Goal: Check status

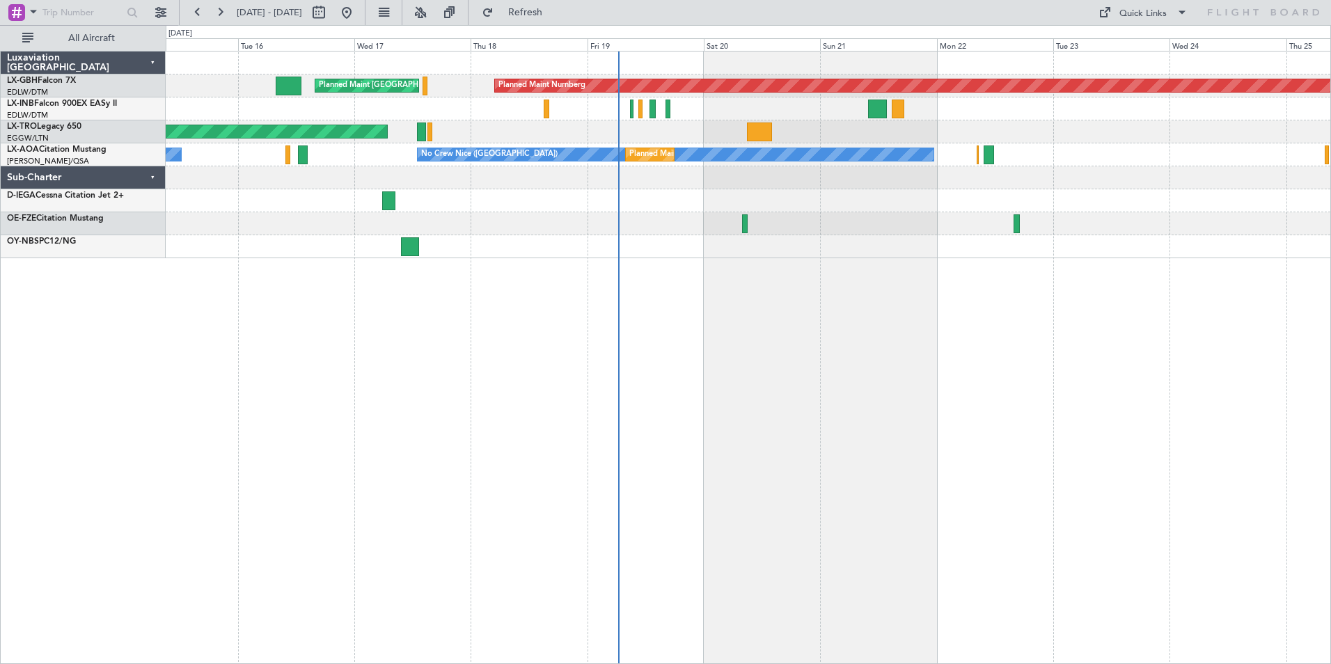
click at [813, 377] on div "Planned Maint Nurnberg Planned Maint Paris (Le Bourget) Planned Maint London (F…" at bounding box center [748, 357] width 1165 height 613
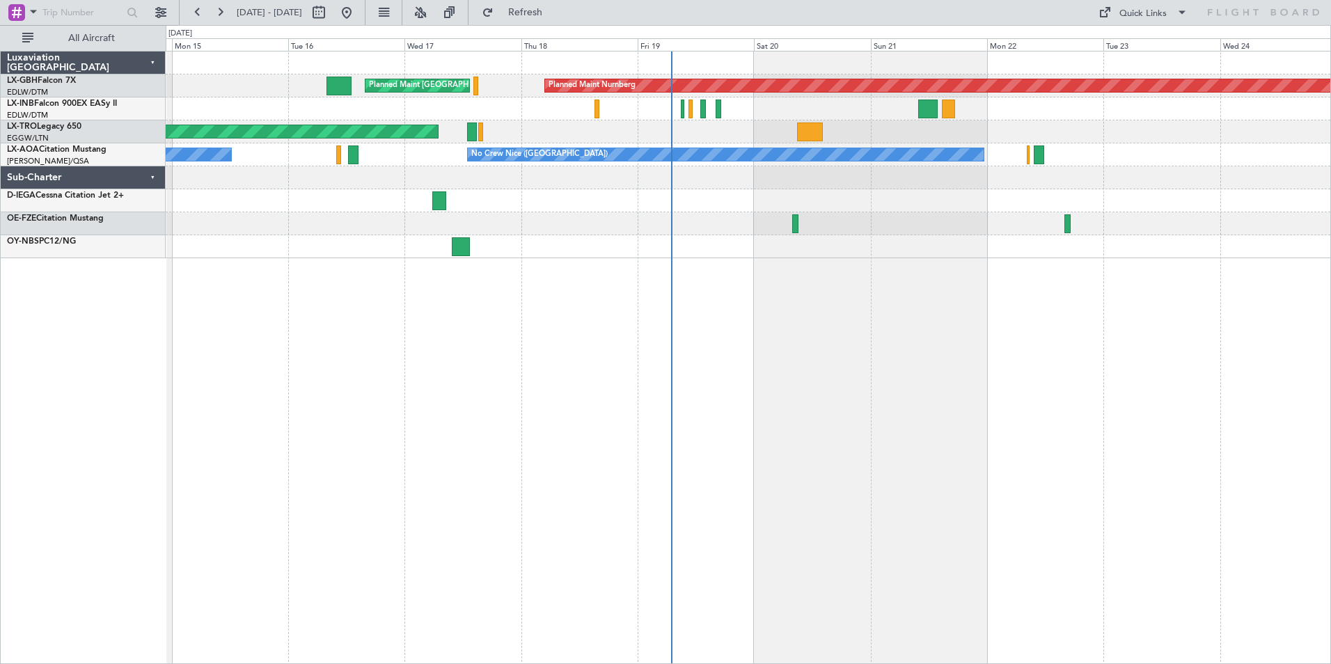
click at [1007, 271] on div "Planned Maint Nurnberg Planned Maint [GEOGRAPHIC_DATA] ([GEOGRAPHIC_DATA]) Plan…" at bounding box center [748, 357] width 1165 height 613
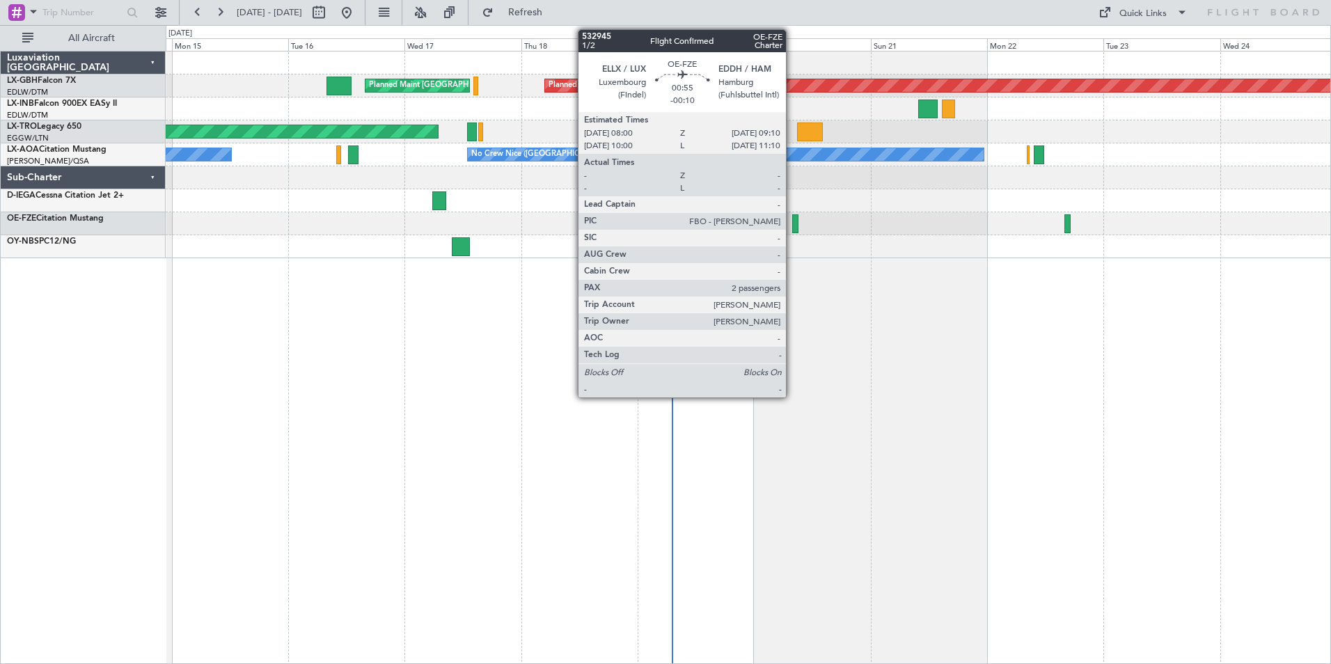
click at [792, 219] on div at bounding box center [795, 223] width 6 height 19
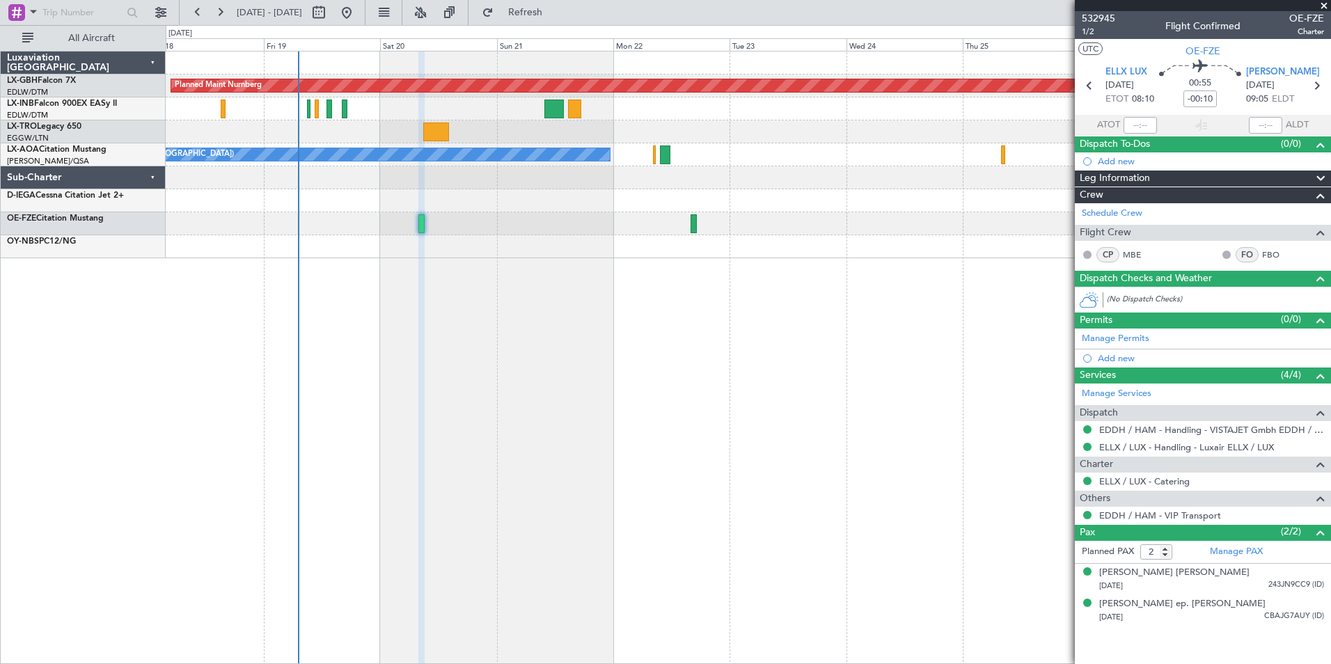
click at [572, 317] on div "Planned Maint Nurnberg Planned Maint [GEOGRAPHIC_DATA] ([GEOGRAPHIC_DATA]) Unpl…" at bounding box center [748, 357] width 1165 height 613
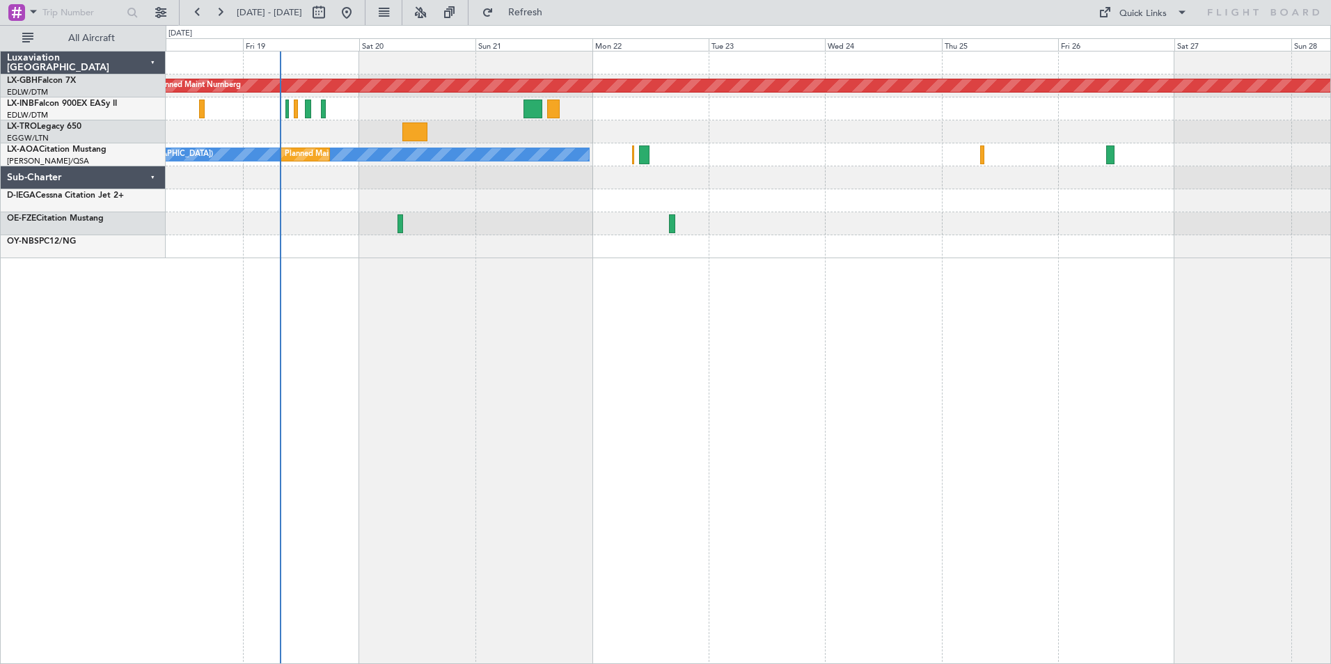
click at [570, 369] on div "Planned Maint Nurnberg Planned Maint Paris (Le Bourget) Unplanned Maint Athens …" at bounding box center [748, 357] width 1165 height 613
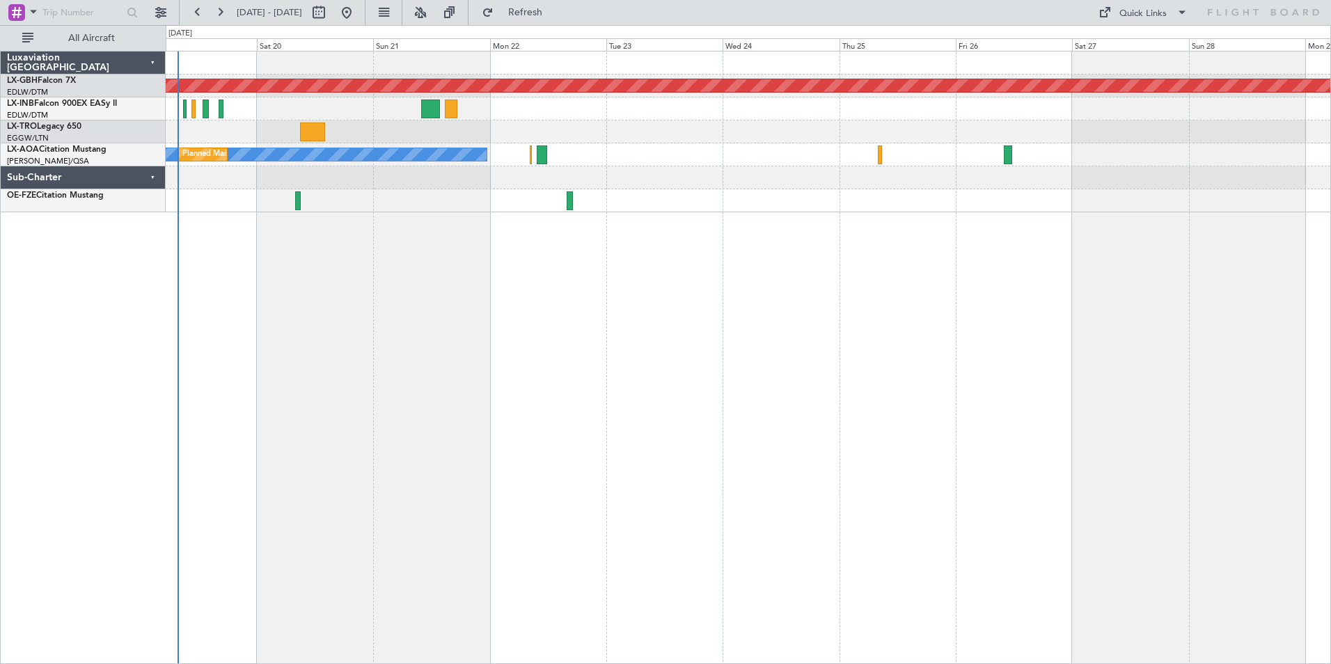
click at [640, 362] on div "Planned Maint Nurnberg Planned Maint Paris (Le Bourget) Unplanned Maint Athens …" at bounding box center [748, 357] width 1165 height 613
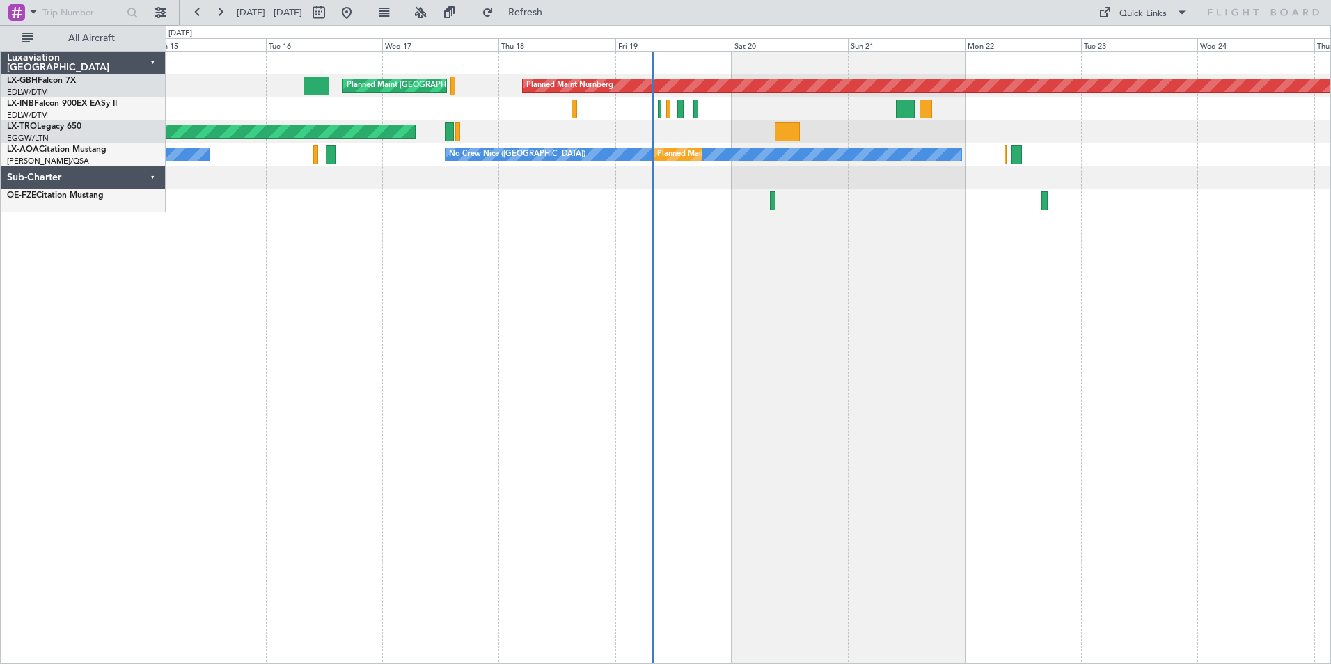
click at [960, 197] on div "Planned Maint Nurnberg Planned Maint Paris (Le Bourget) Planned Maint London (F…" at bounding box center [748, 357] width 1165 height 613
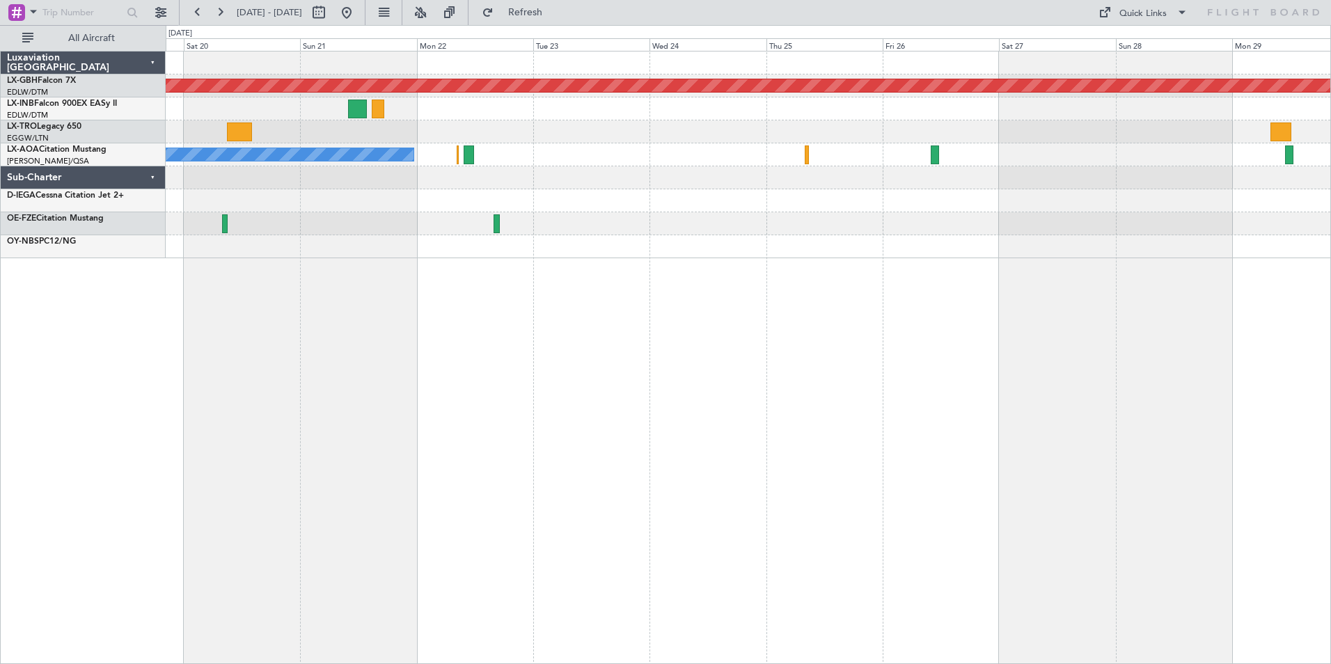
click at [462, 461] on div "Planned Maint Nurnberg Planned Maint Paris (Le Bourget) No Crew Nice (Côte d'Az…" at bounding box center [748, 357] width 1165 height 613
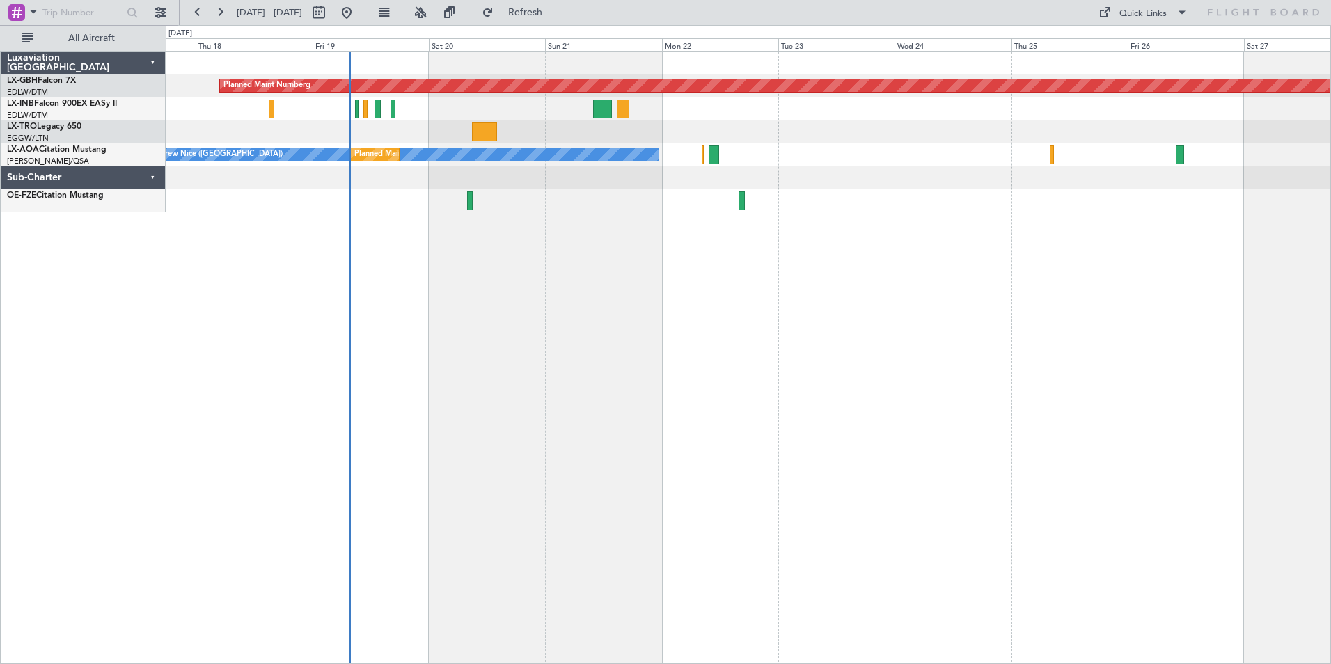
click at [888, 271] on div "Planned Maint Nurnberg Planned Maint Paris (Le Bourget) Unplanned Maint Athens …" at bounding box center [748, 357] width 1165 height 613
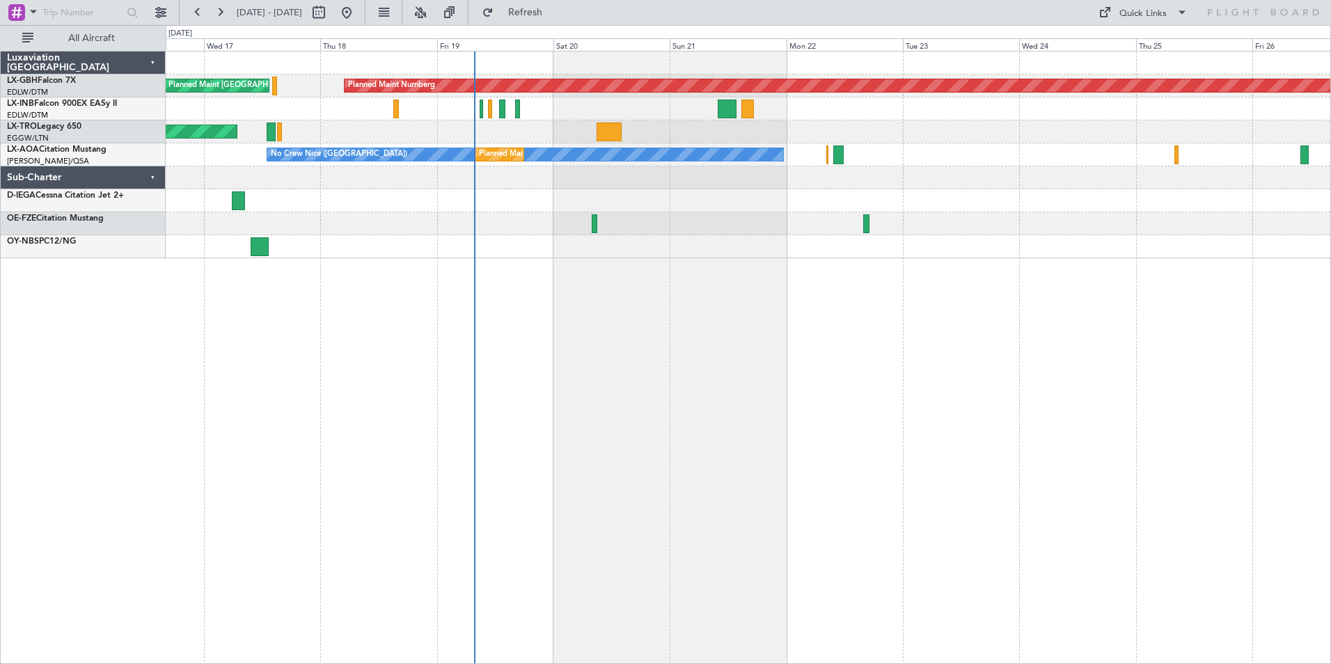
click at [722, 294] on div "Planned Maint Nurnberg Planned Maint Paris (Le Bourget) Unplanned Maint Athens …" at bounding box center [748, 357] width 1165 height 613
